Goal: Check status: Check status

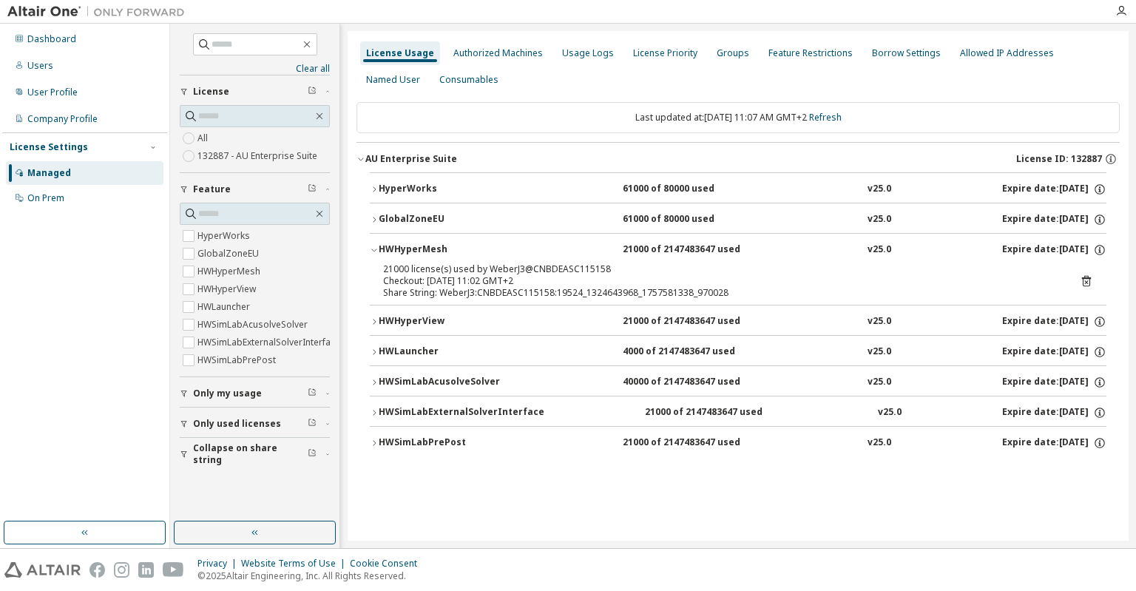
scroll to position [1, 0]
click at [41, 38] on div "Dashboard" at bounding box center [51, 39] width 49 height 12
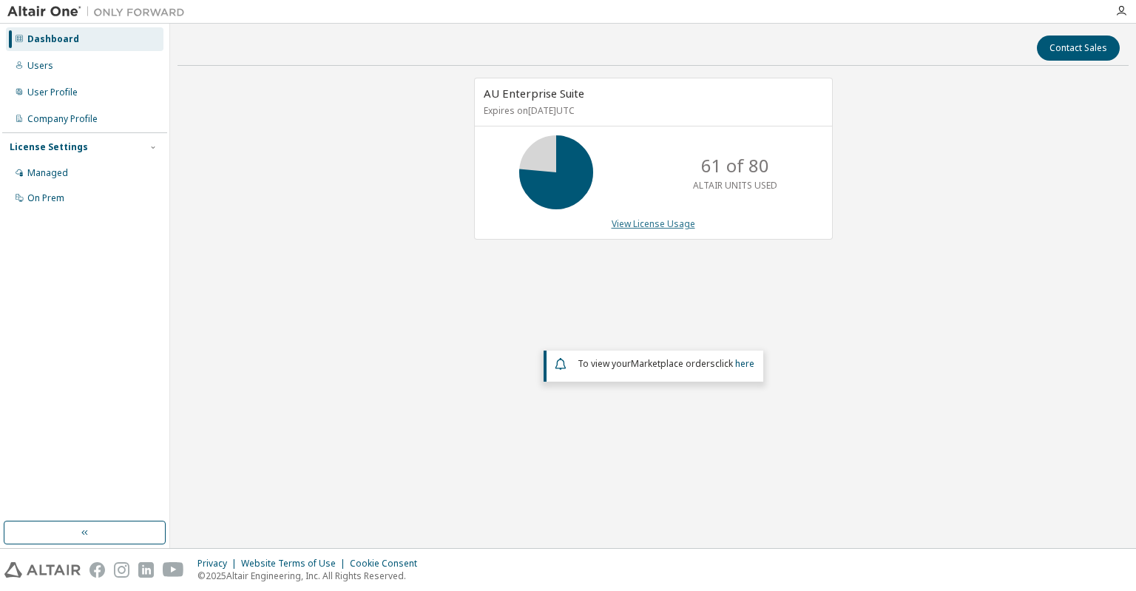
click at [633, 225] on link "View License Usage" at bounding box center [654, 223] width 84 height 13
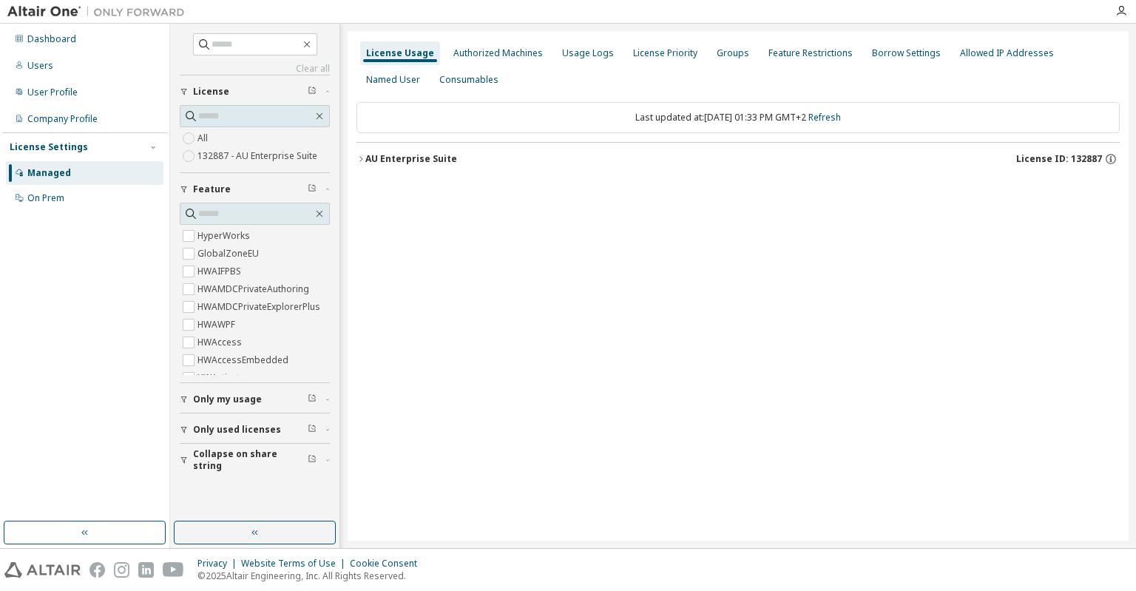
click at [376, 162] on div "AU Enterprise Suite" at bounding box center [411, 159] width 92 height 12
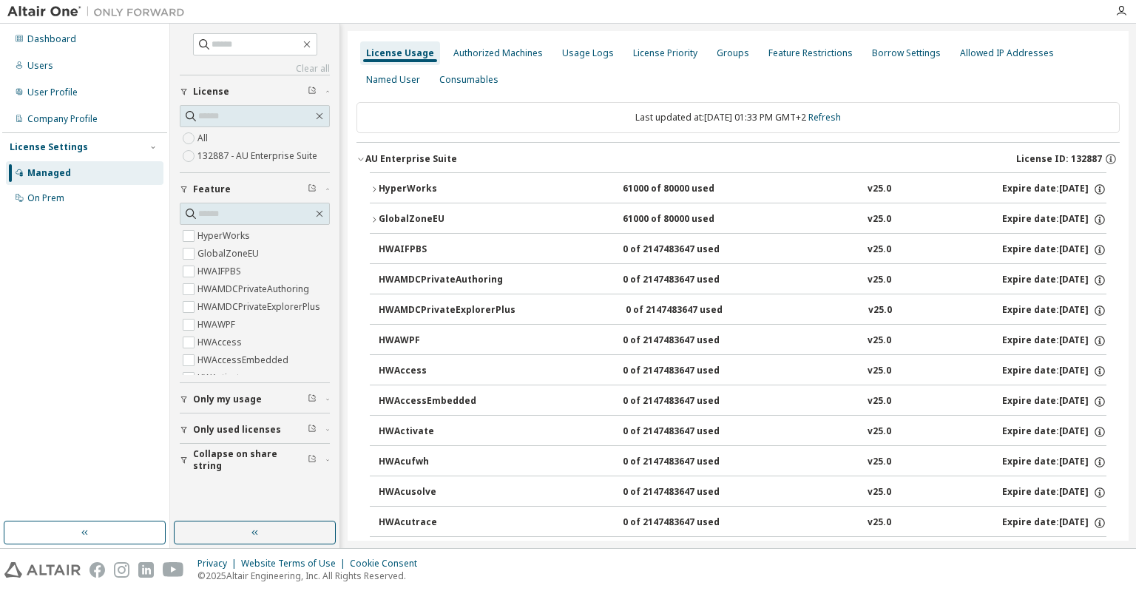
click at [373, 189] on icon "button" at bounding box center [374, 189] width 9 height 9
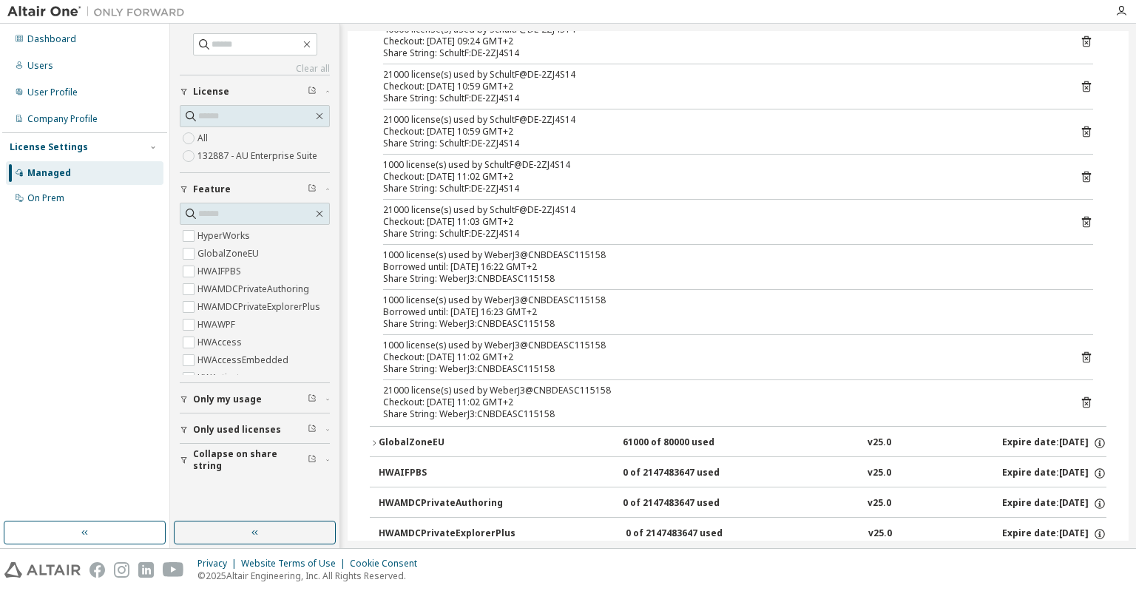
scroll to position [182, 0]
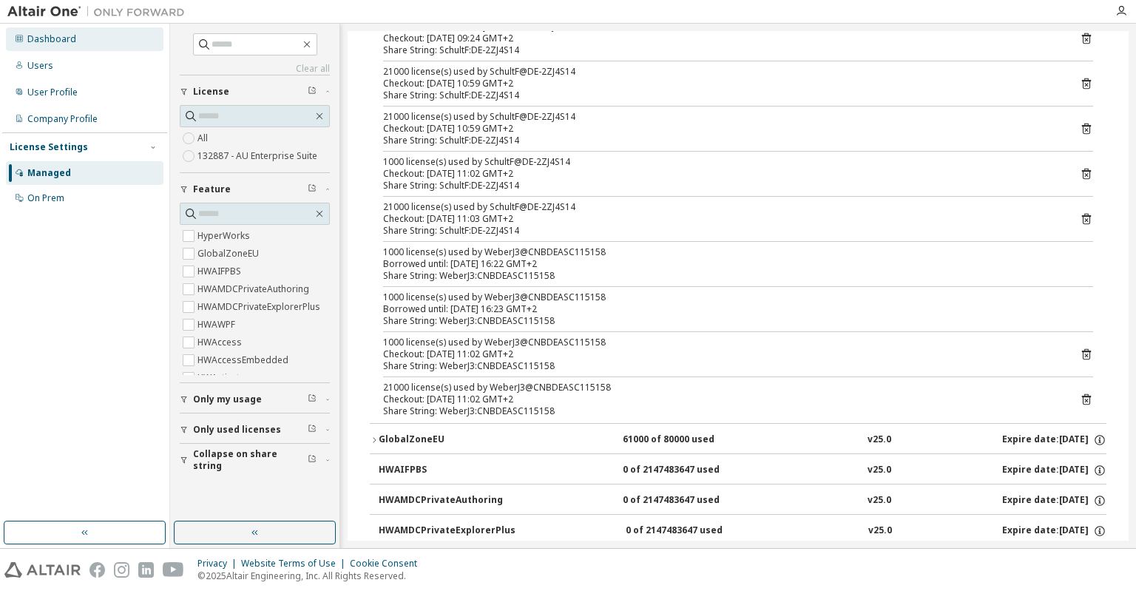
click at [42, 44] on div "Dashboard" at bounding box center [51, 39] width 49 height 12
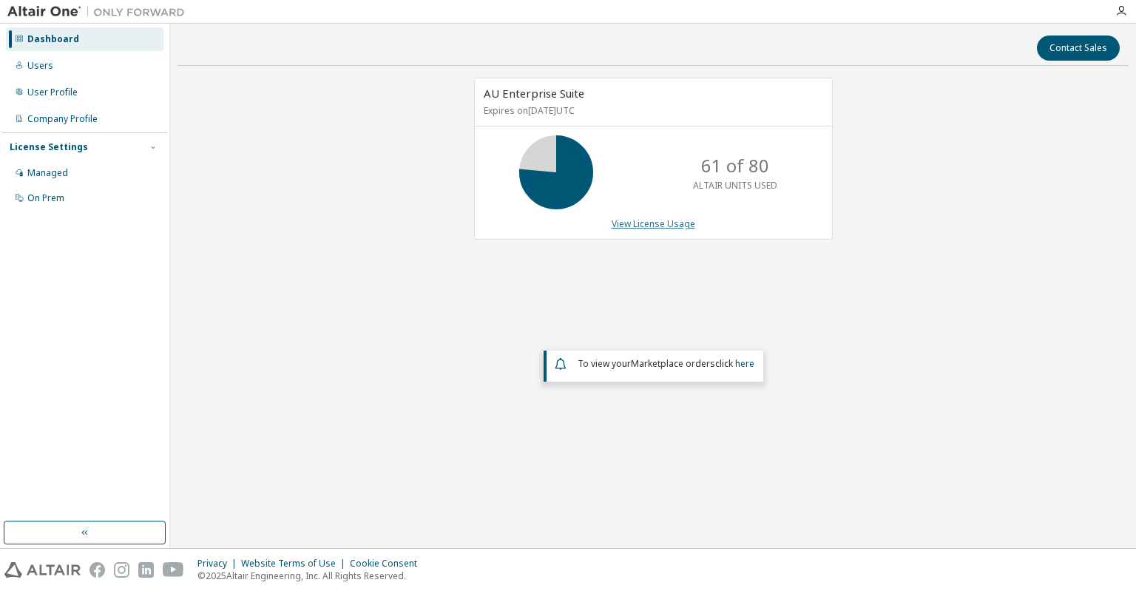
click at [642, 226] on link "View License Usage" at bounding box center [654, 223] width 84 height 13
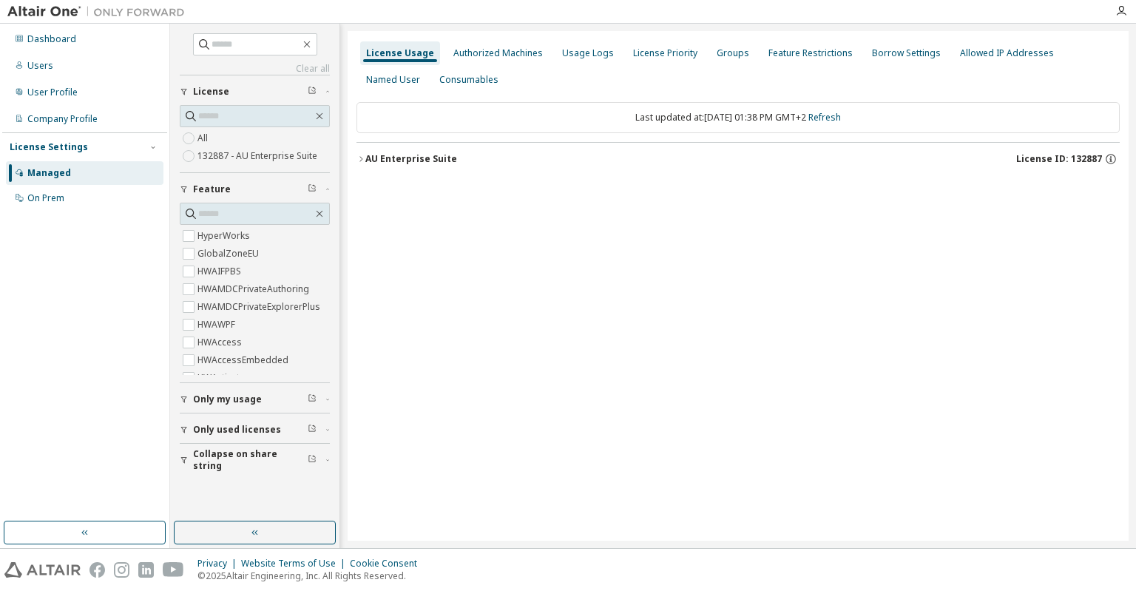
click at [361, 158] on icon "button" at bounding box center [361, 159] width 9 height 9
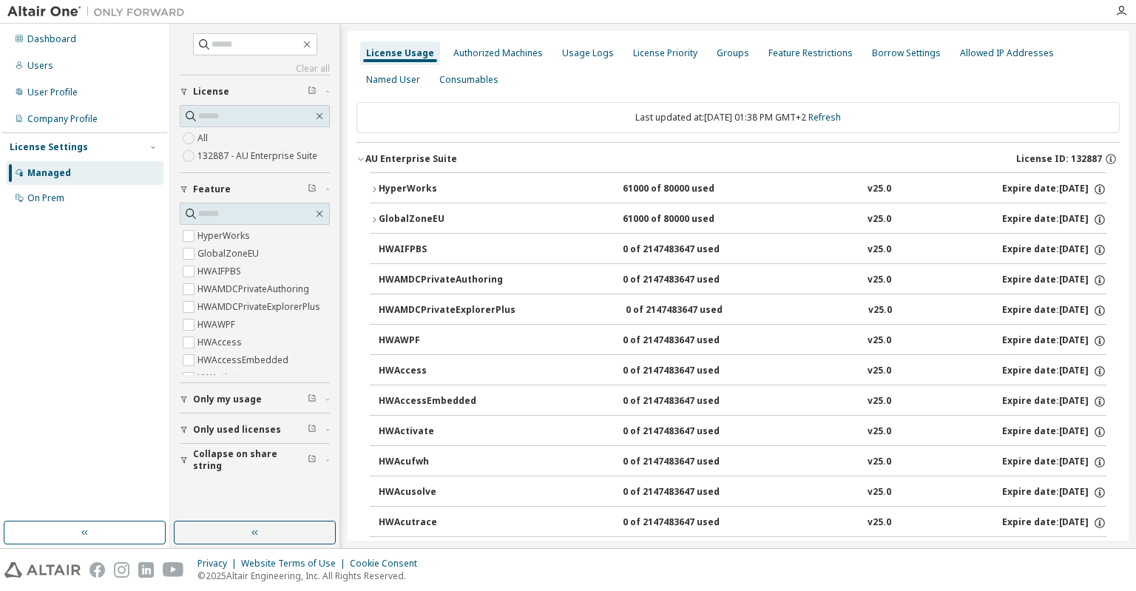
click at [373, 181] on button "HyperWorks 61000 of 80000 used v25.0 Expire date: [DATE]" at bounding box center [738, 189] width 737 height 33
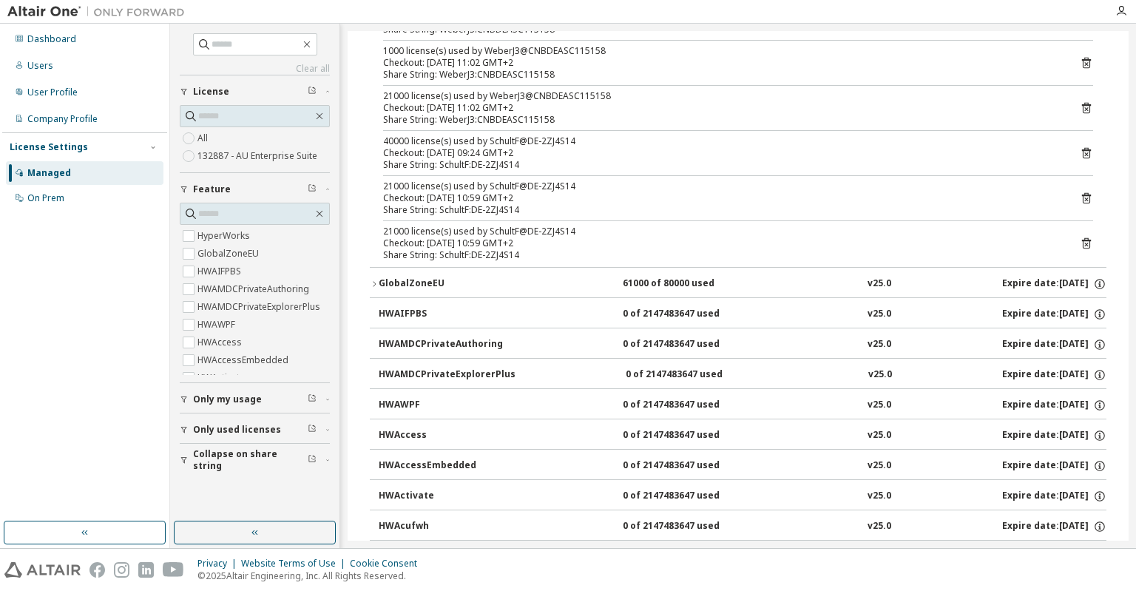
scroll to position [249, 0]
click at [371, 288] on button "GlobalZoneEU 61000 of 80000 used v25.0 Expire date: [DATE]" at bounding box center [738, 283] width 737 height 33
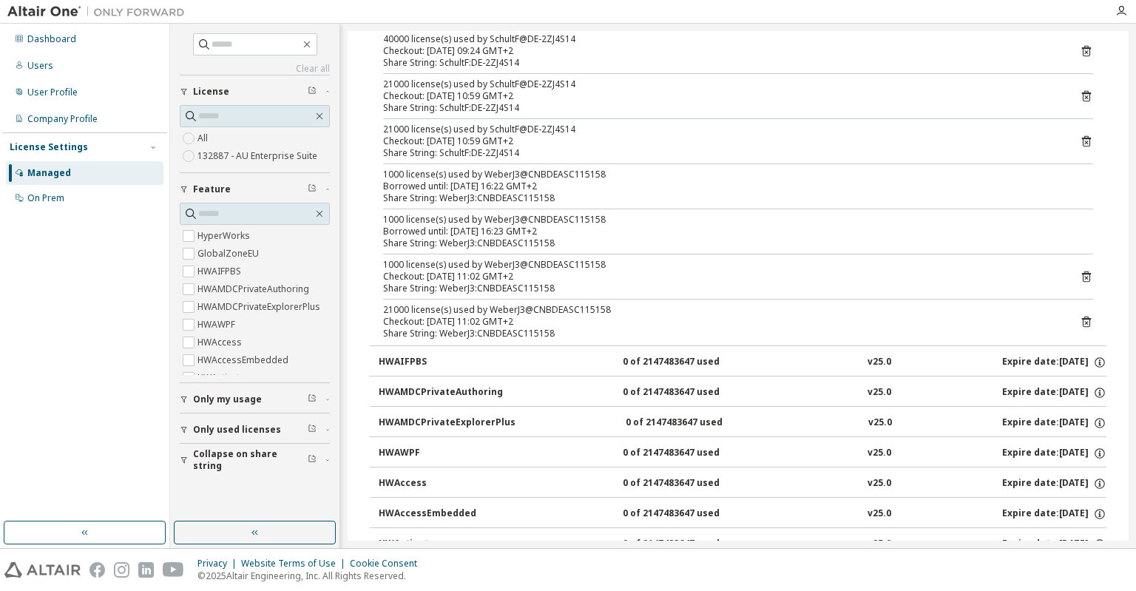
scroll to position [524, 0]
